Goal: Information Seeking & Learning: Check status

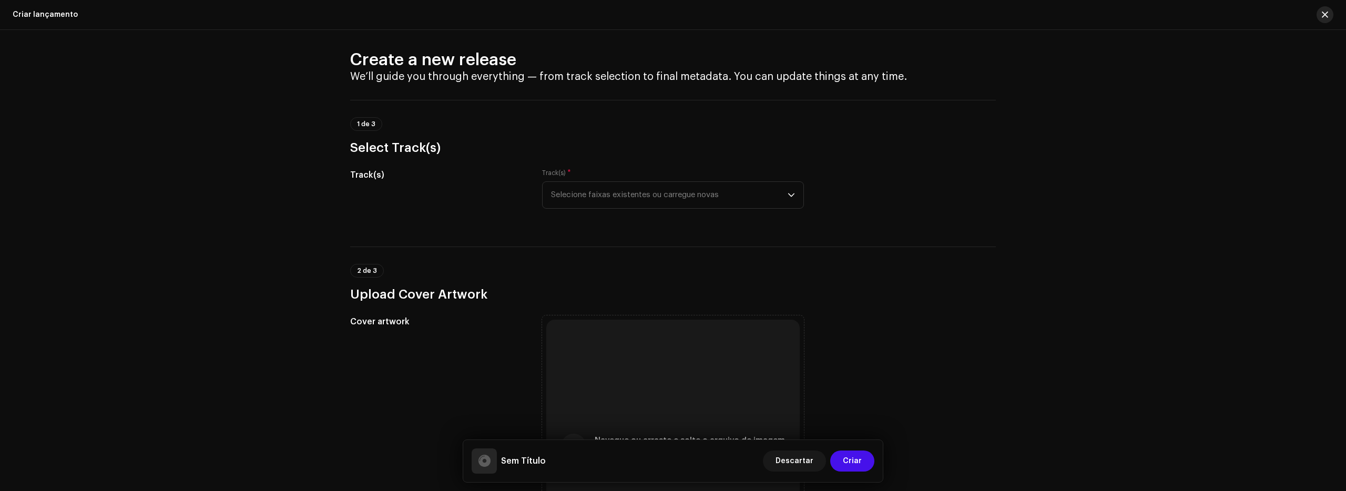
scroll to position [3, 0]
click at [1324, 15] on span "button" at bounding box center [1325, 15] width 6 height 8
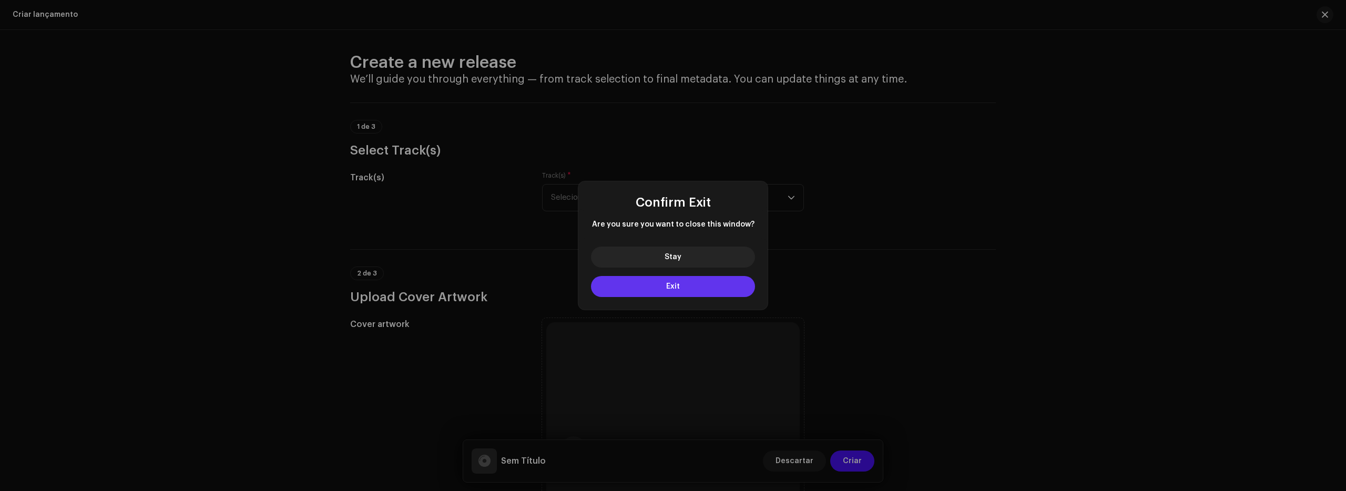
click at [658, 287] on button "Exit" at bounding box center [673, 286] width 164 height 21
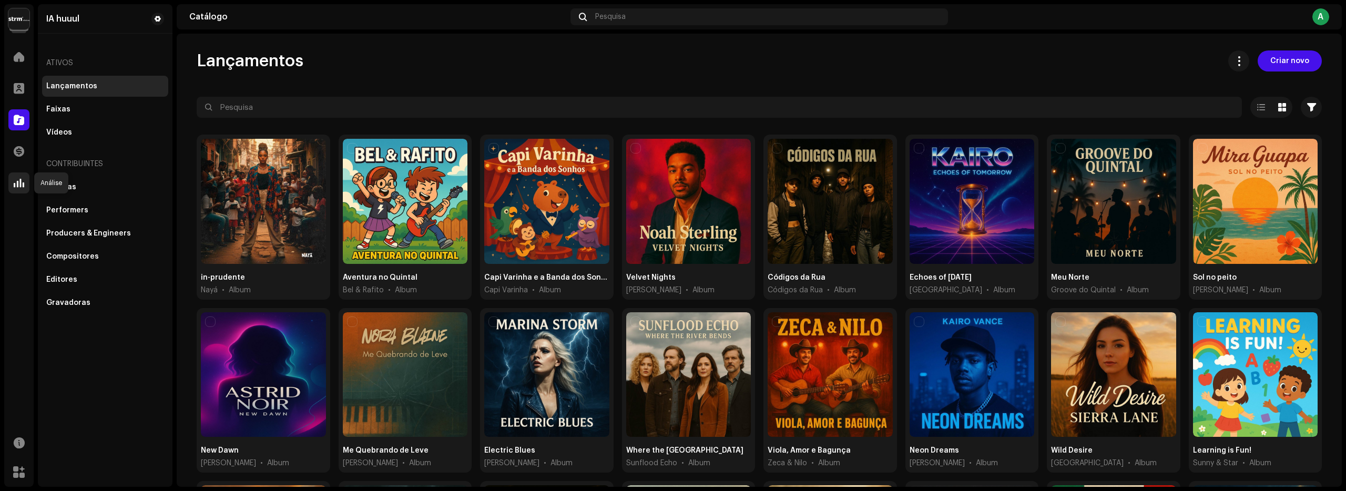
click at [17, 181] on span at bounding box center [19, 183] width 11 height 8
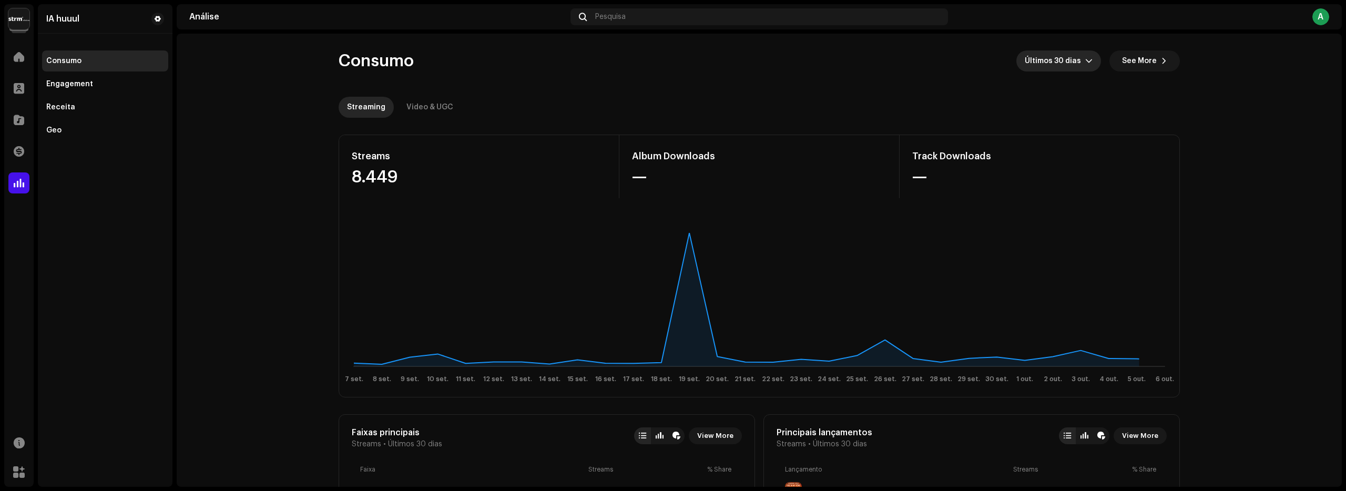
click at [1085, 61] on icon "dropdown trigger" at bounding box center [1088, 60] width 7 height 7
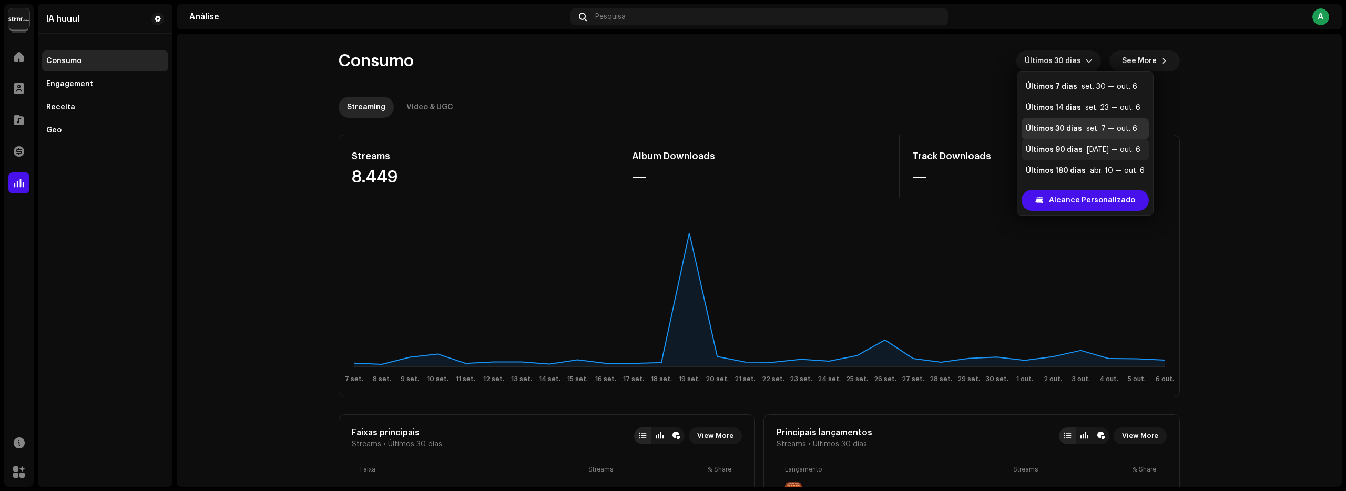
click at [1067, 149] on div "Últimos 90 dias" at bounding box center [1054, 150] width 57 height 11
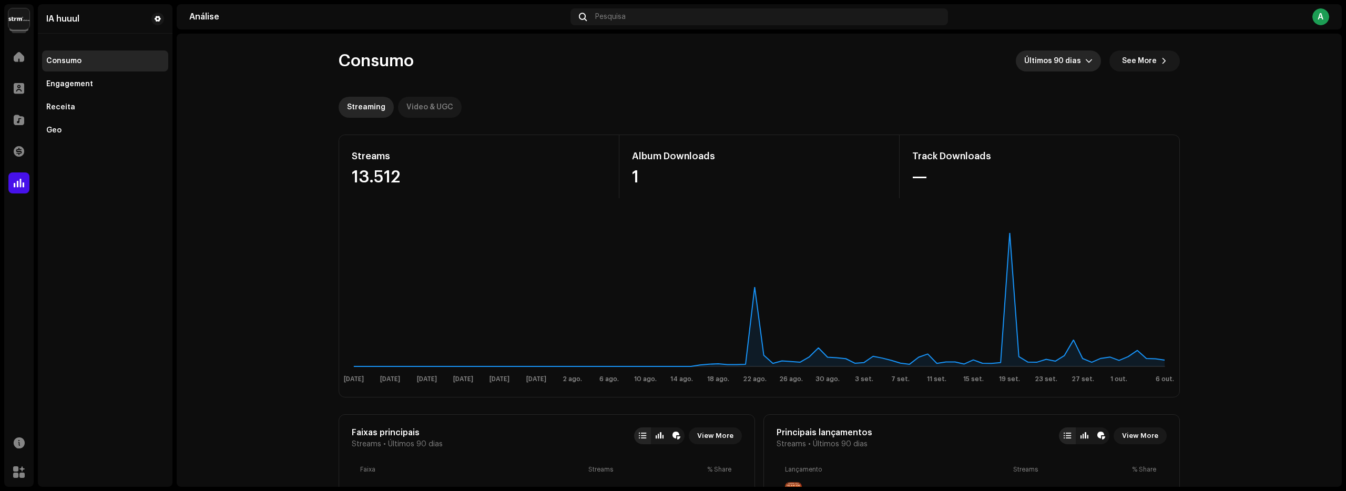
click at [415, 109] on div "Video & UGC" at bounding box center [429, 107] width 47 height 21
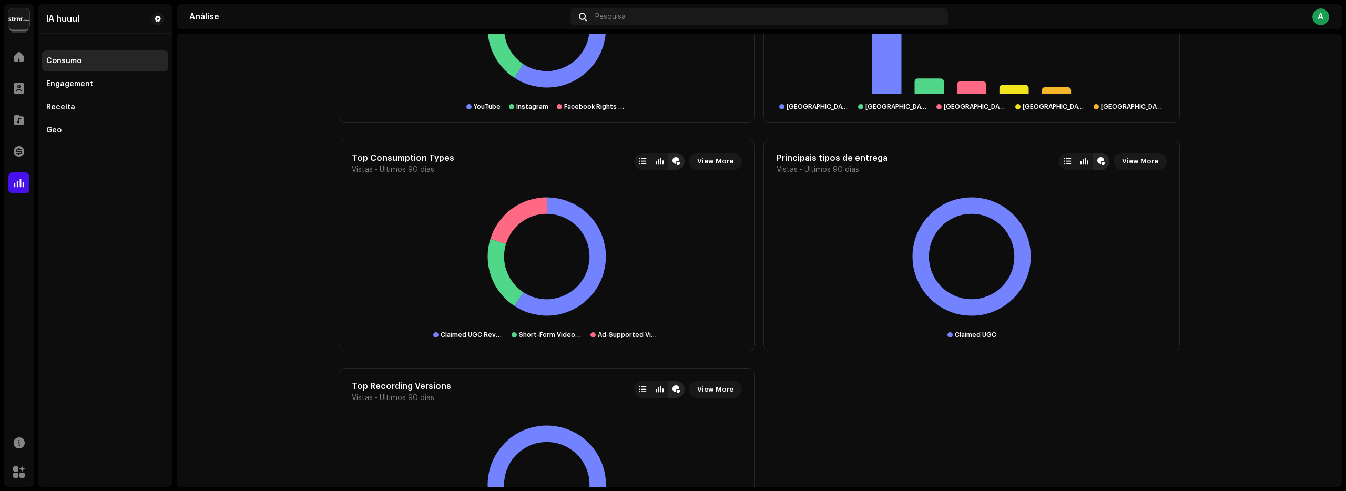
scroll to position [944, 0]
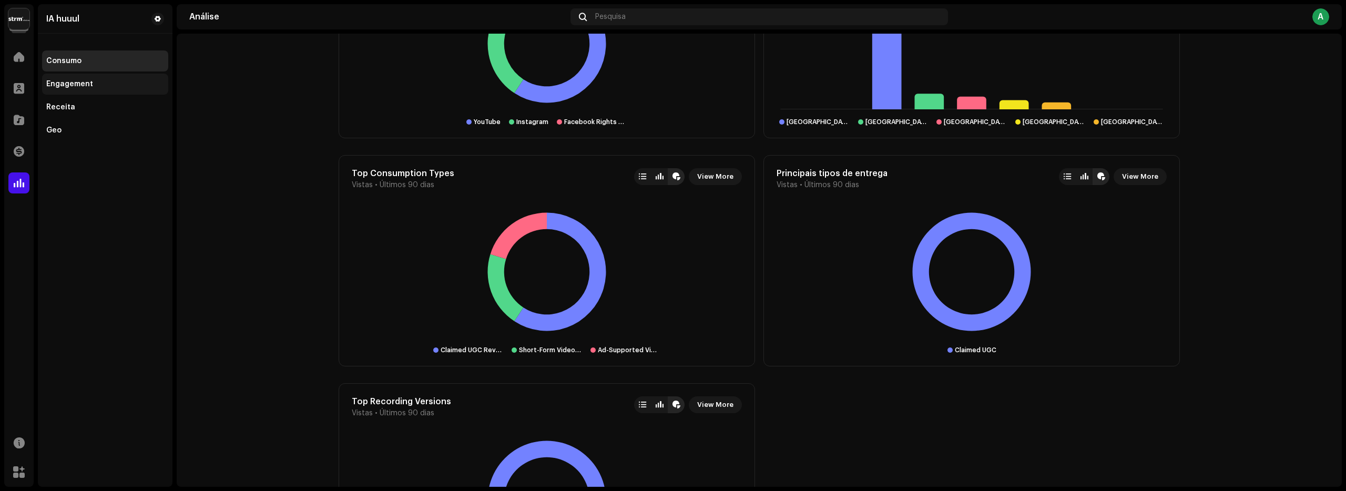
click at [62, 80] on div "Engagement" at bounding box center [69, 84] width 47 height 8
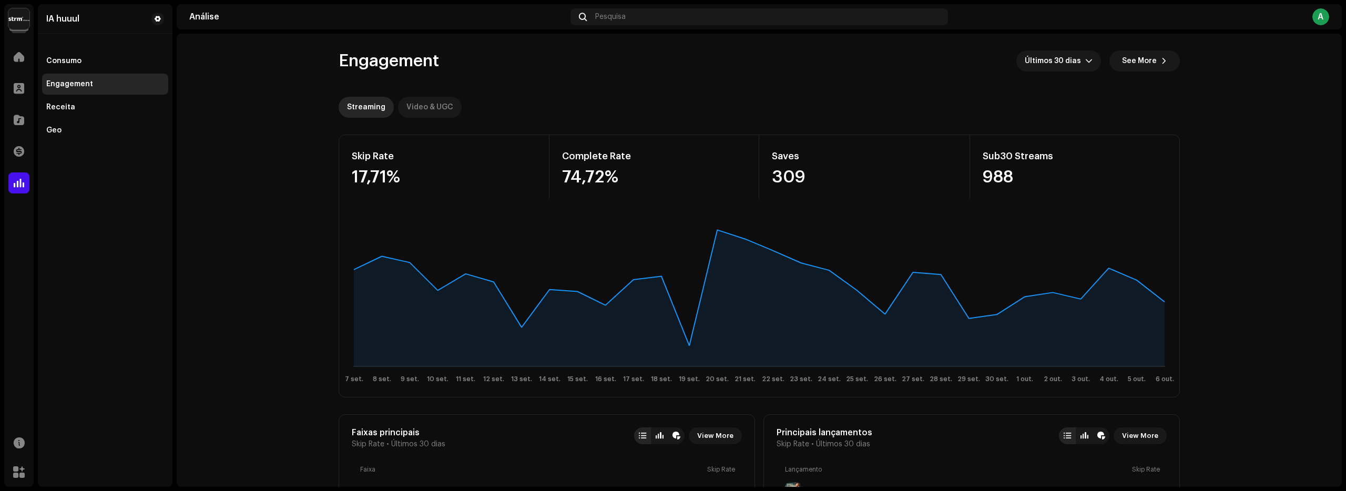
click at [436, 108] on div "Video & UGC" at bounding box center [429, 107] width 47 height 21
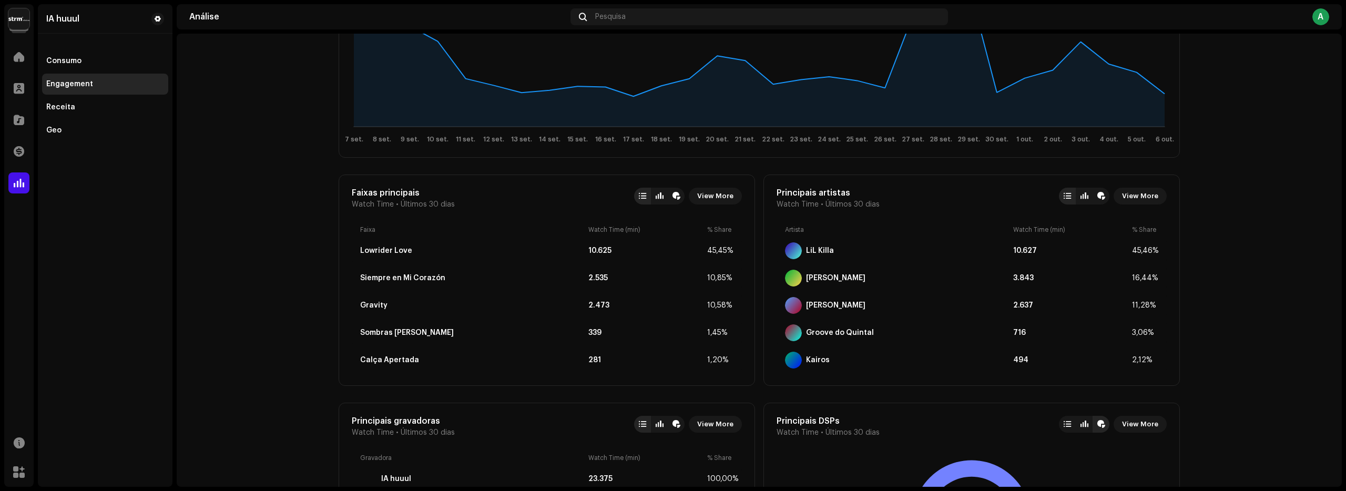
scroll to position [237, 0]
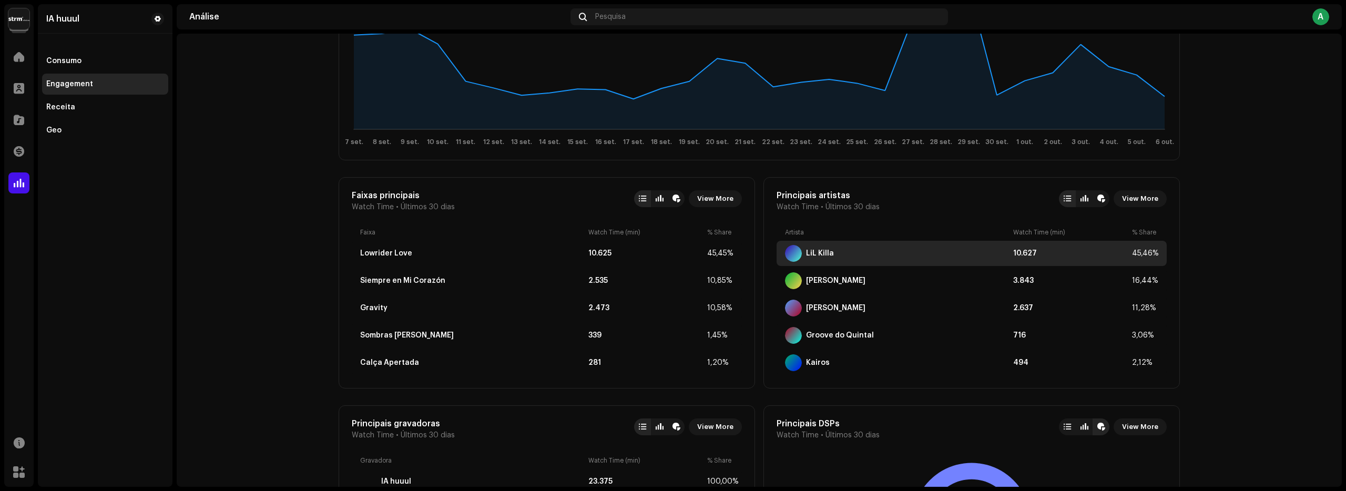
click at [822, 251] on div "LiL Killa" at bounding box center [820, 253] width 28 height 8
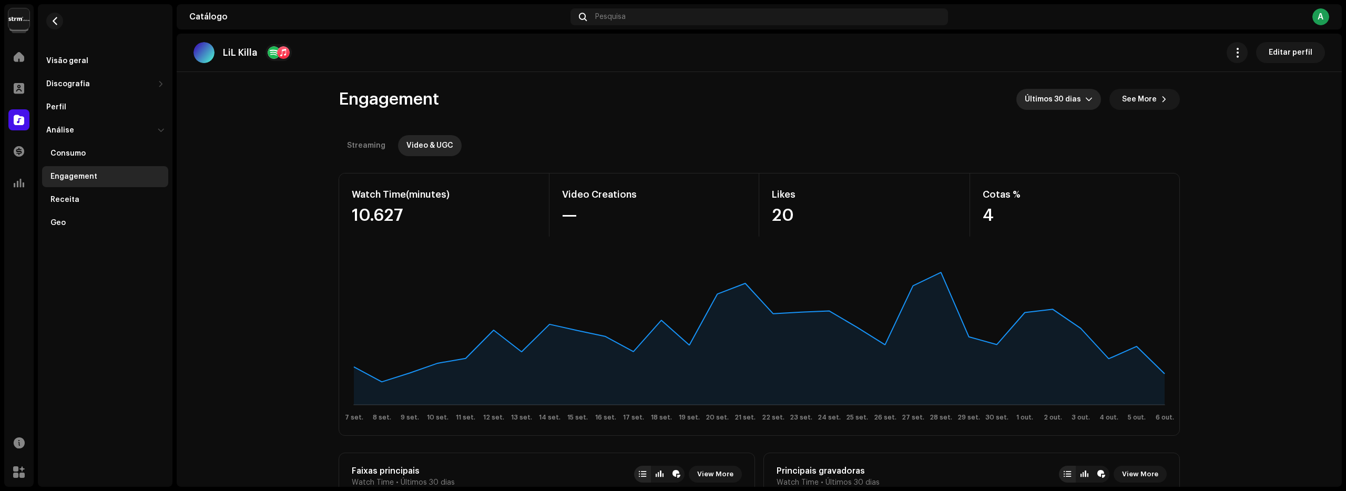
click at [1078, 99] on span "Últimos 30 dias" at bounding box center [1055, 99] width 60 height 21
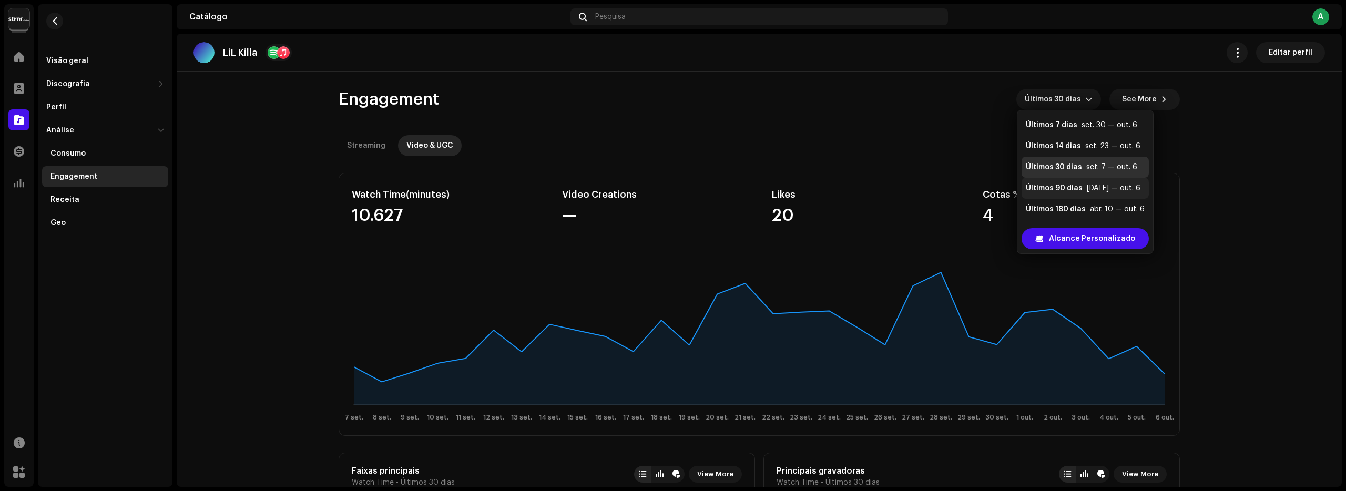
click at [1073, 184] on div "Últimos 90 dias" at bounding box center [1054, 188] width 57 height 11
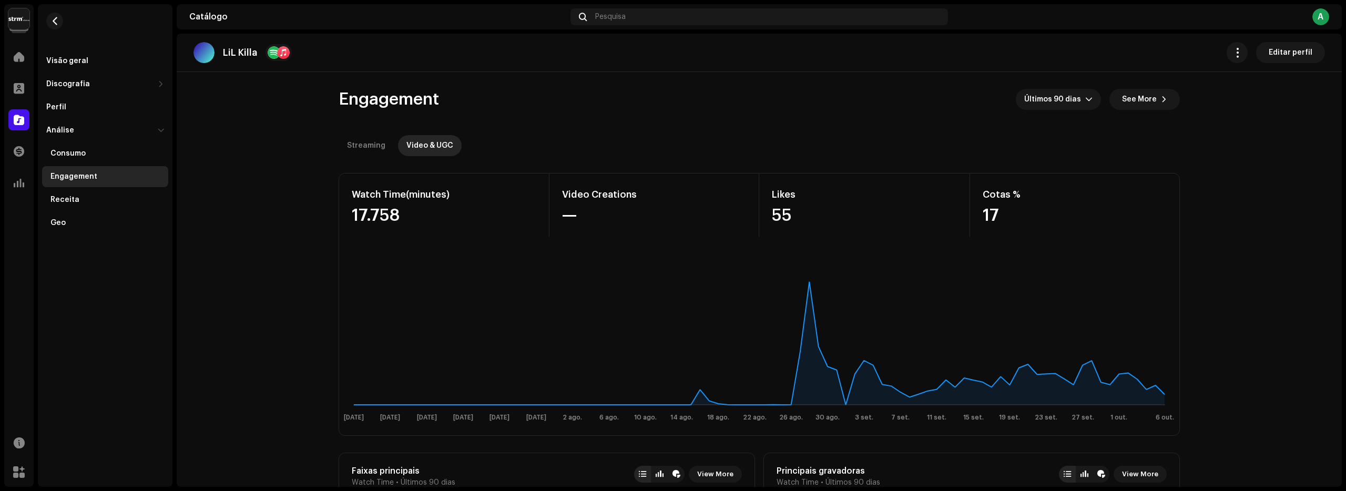
click at [1166, 103] on button "See More" at bounding box center [1144, 99] width 70 height 21
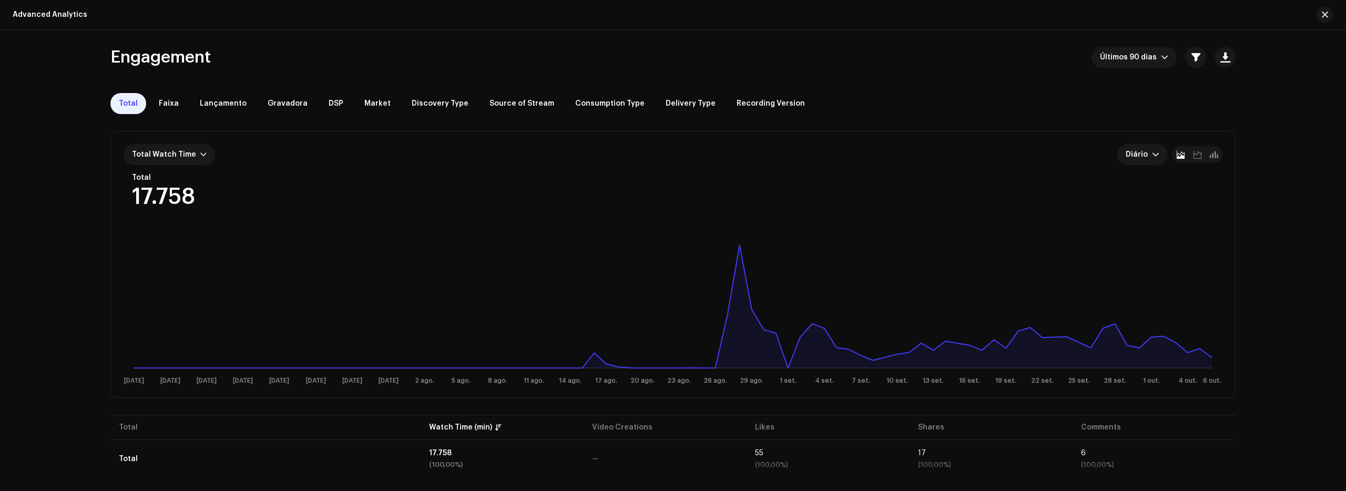
scroll to position [4, 0]
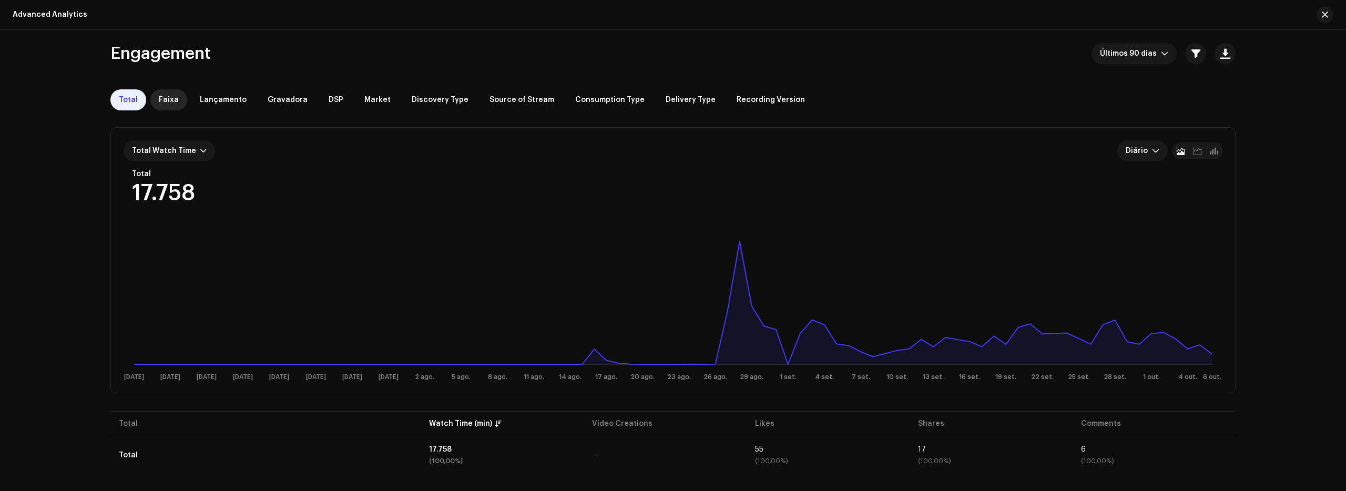
click at [166, 97] on span "Faixa" at bounding box center [169, 100] width 20 height 8
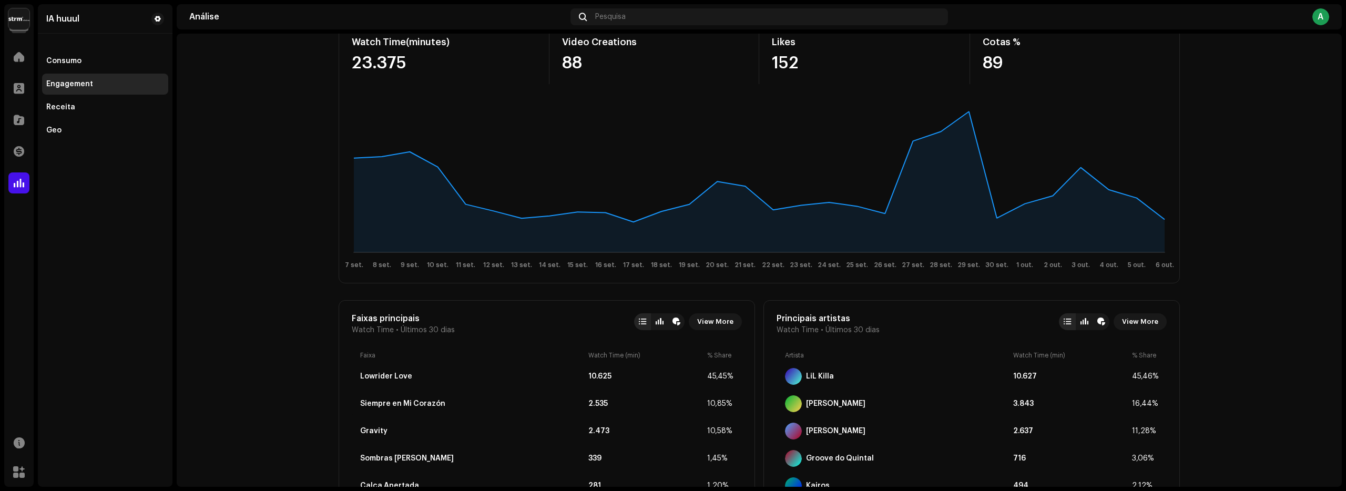
scroll to position [115, 0]
